Goal: Information Seeking & Learning: Check status

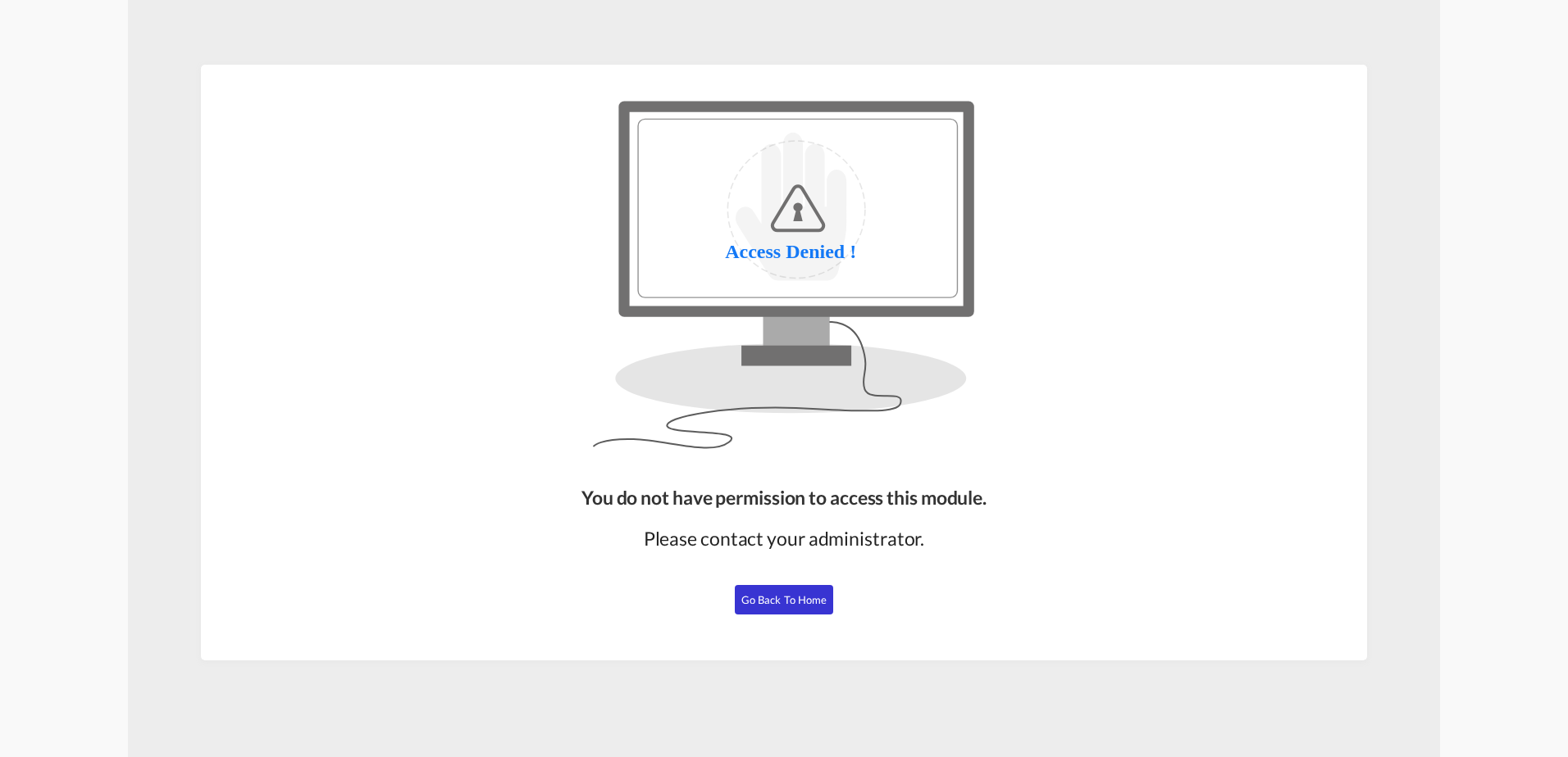
click at [777, 594] on span "Go Back to Home" at bounding box center [784, 600] width 86 height 13
click at [781, 594] on span "Go Back to Home" at bounding box center [784, 600] width 86 height 13
